Goal: Information Seeking & Learning: Learn about a topic

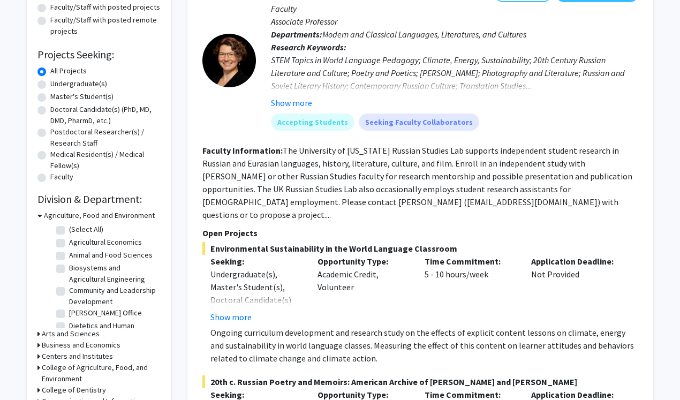
scroll to position [139, 0]
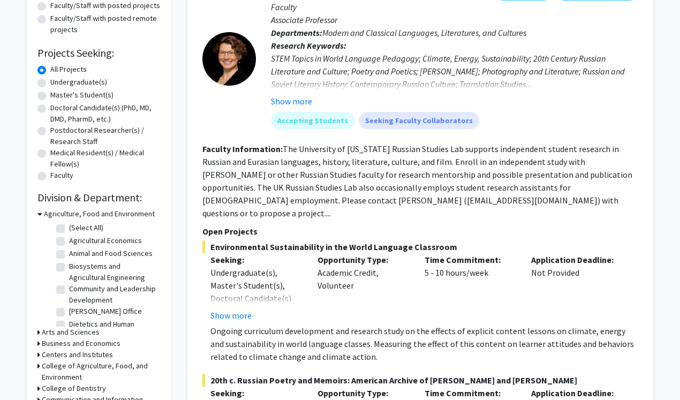
drag, startPoint x: 0, startPoint y: 0, endPoint x: 74, endPoint y: 80, distance: 109.5
click at [74, 80] on label "Undergraduate(s)" at bounding box center [78, 82] width 57 height 11
click at [57, 80] on input "Undergraduate(s)" at bounding box center [53, 80] width 7 height 7
radio input "true"
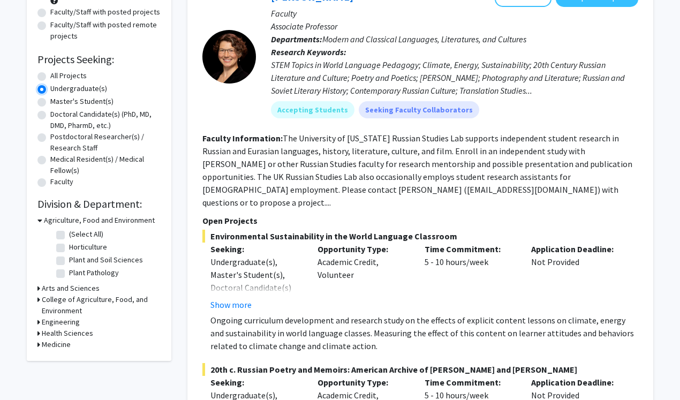
scroll to position [134, 0]
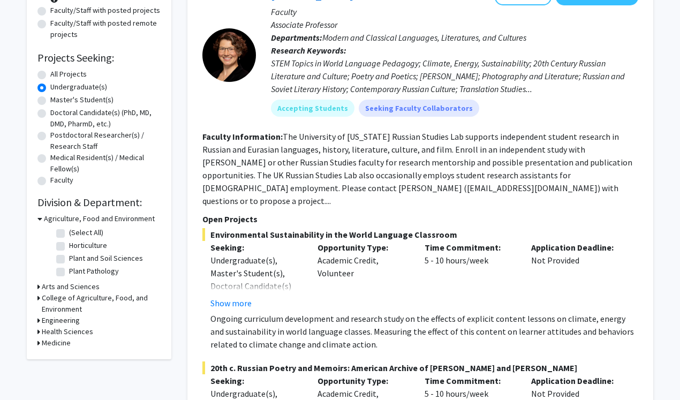
drag, startPoint x: 74, startPoint y: 80, endPoint x: 38, endPoint y: 333, distance: 255.3
click at [38, 333] on icon at bounding box center [38, 331] width 3 height 11
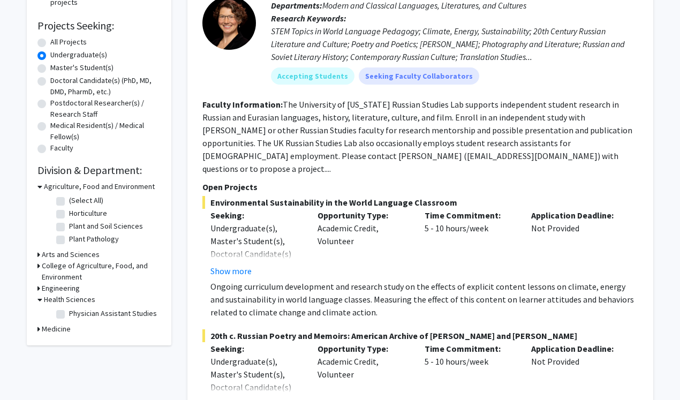
scroll to position [176, 0]
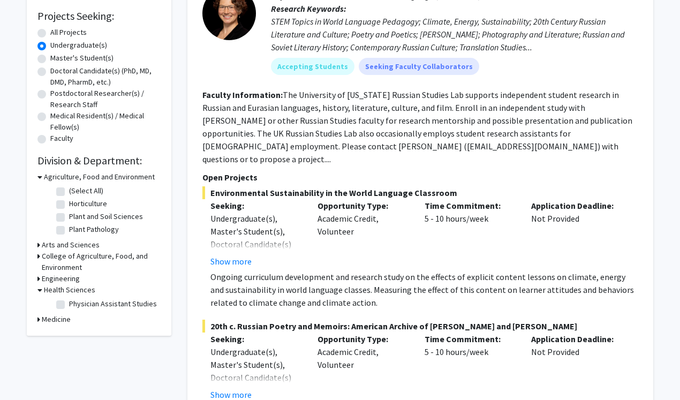
drag, startPoint x: 38, startPoint y: 333, endPoint x: 38, endPoint y: 322, distance: 11.2
click at [38, 322] on icon at bounding box center [38, 319] width 3 height 11
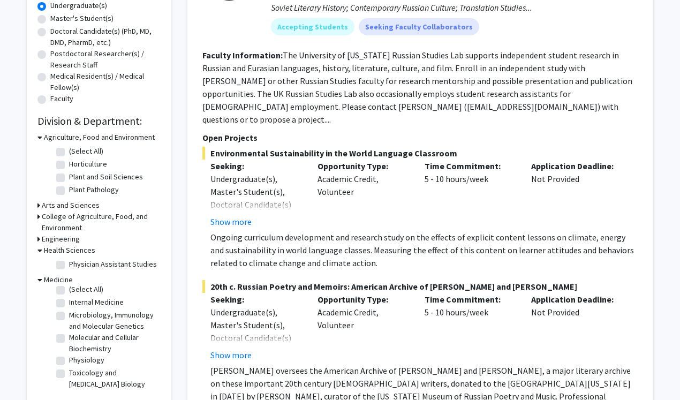
scroll to position [0, 0]
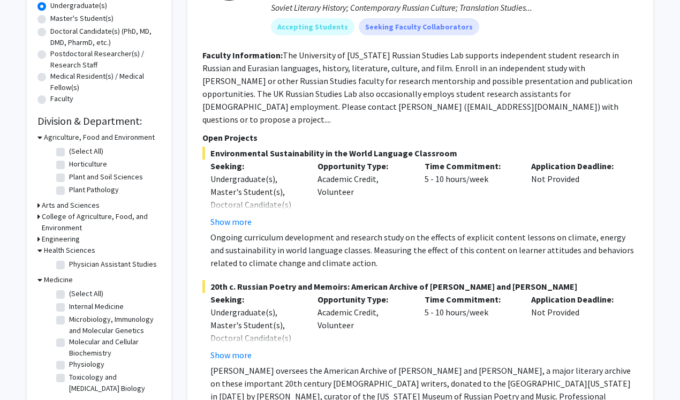
drag, startPoint x: 38, startPoint y: 322, endPoint x: 80, endPoint y: 292, distance: 51.9
click at [80, 292] on label "(Select All)" at bounding box center [86, 293] width 34 height 11
click at [76, 292] on input "(Select All)" at bounding box center [72, 291] width 7 height 7
checkbox input "true"
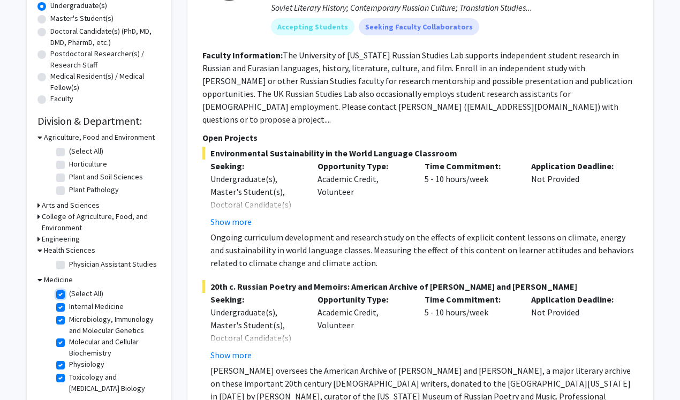
checkbox input "true"
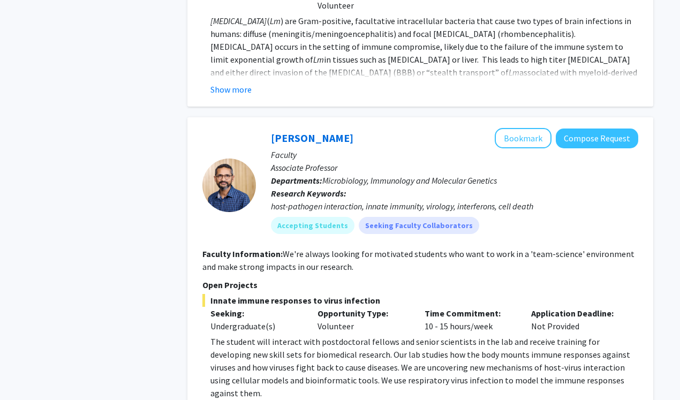
scroll to position [2949, 0]
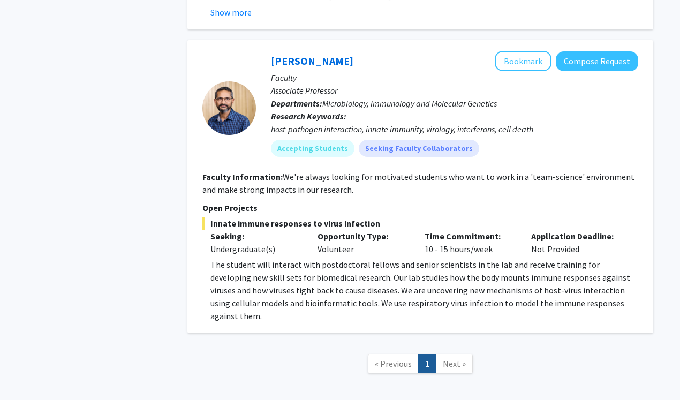
drag, startPoint x: 80, startPoint y: 292, endPoint x: 459, endPoint y: 314, distance: 379.8
click at [459, 358] on span "Next »" at bounding box center [454, 363] width 23 height 11
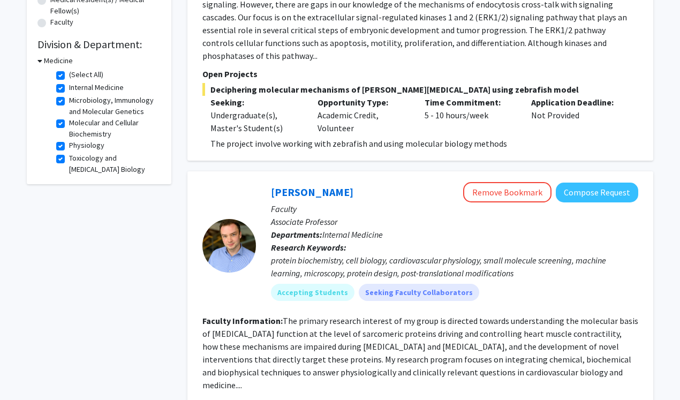
scroll to position [0, 0]
